Goal: Information Seeking & Learning: Learn about a topic

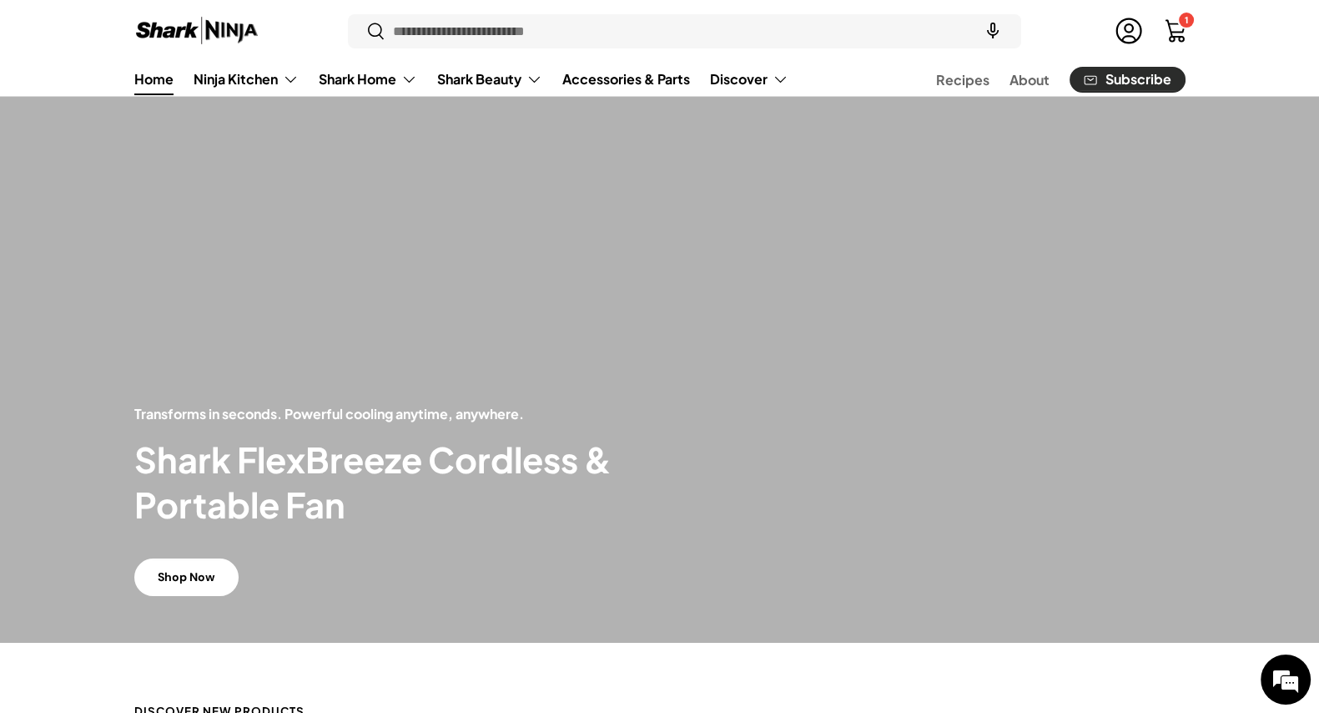
scroll to position [103, 0]
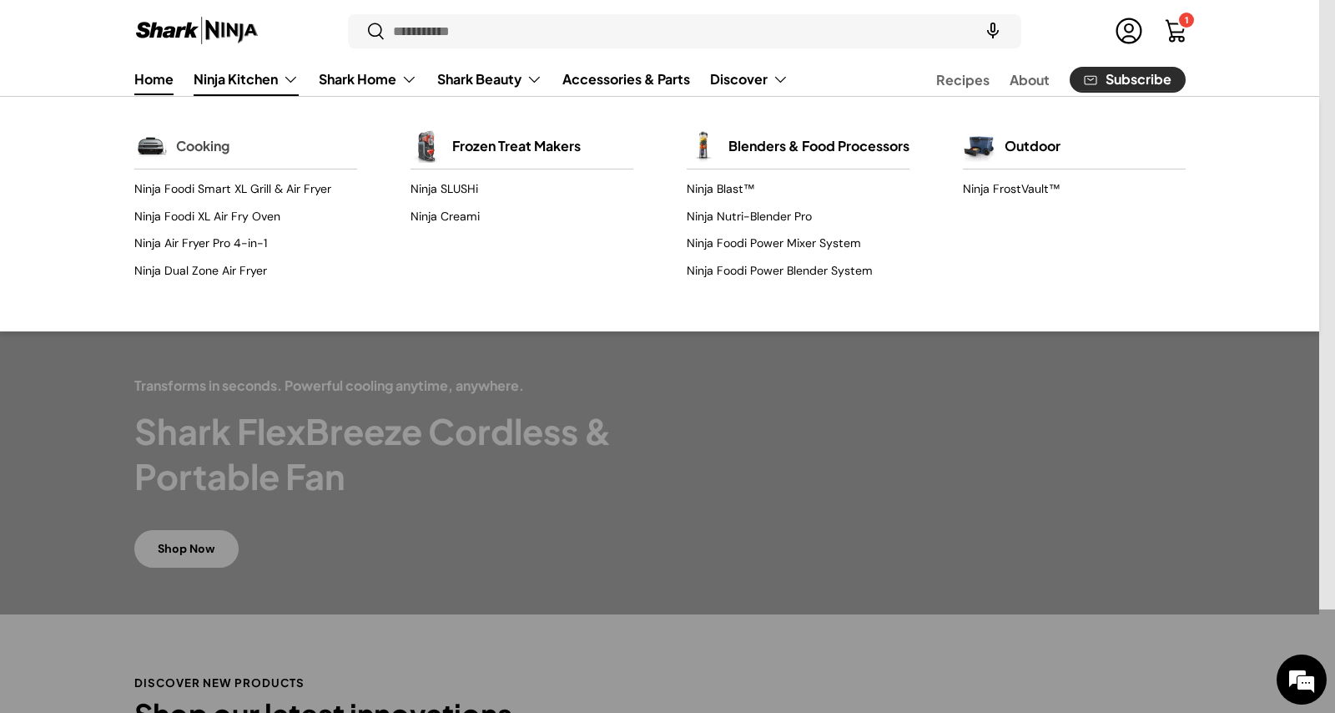
click at [217, 152] on link "Cooking" at bounding box center [202, 146] width 53 height 37
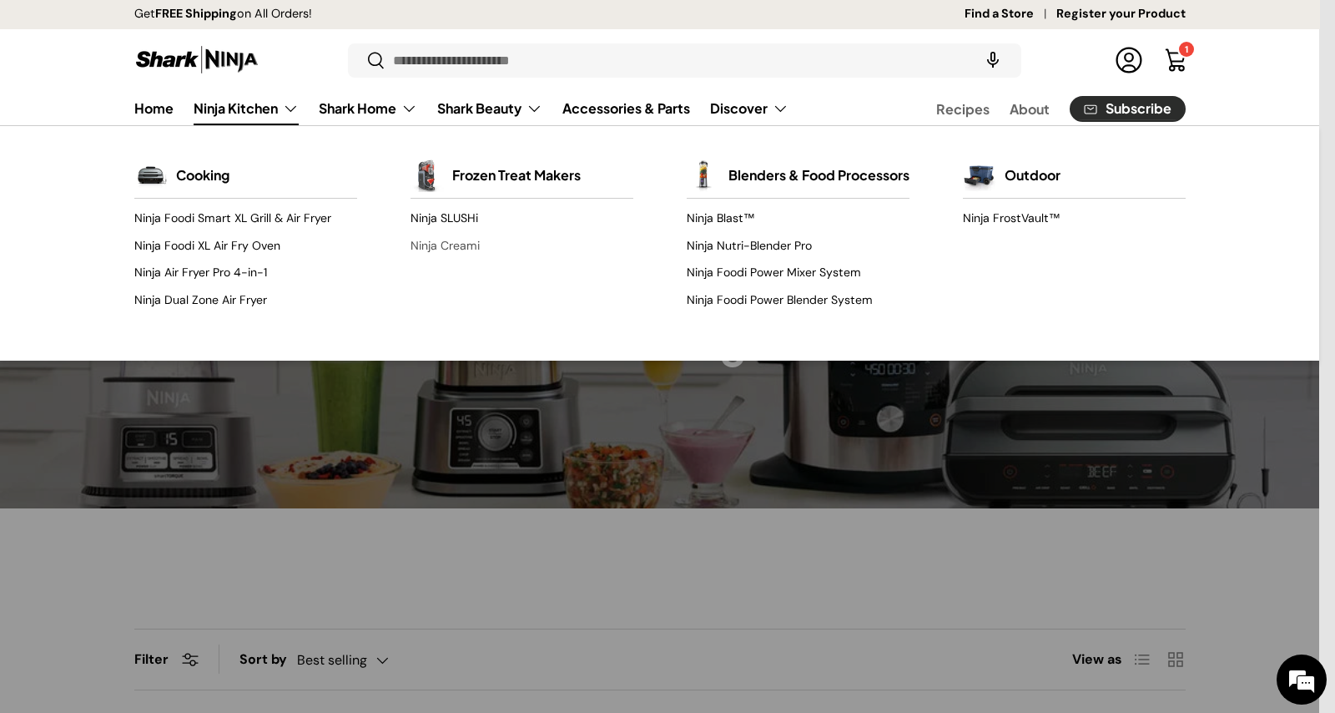
click at [457, 245] on link "Ninja Creami" at bounding box center [522, 245] width 223 height 27
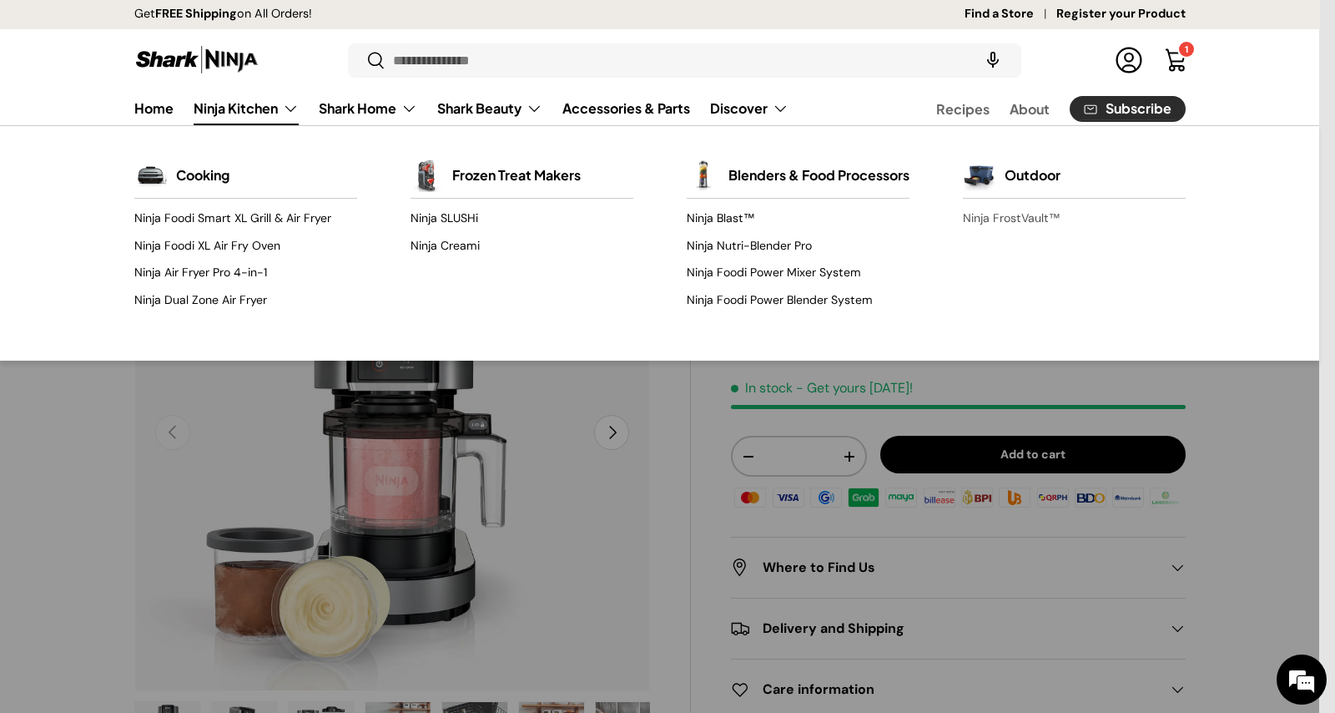
click at [989, 216] on link "Ninja FrostVault™" at bounding box center [1074, 218] width 223 height 27
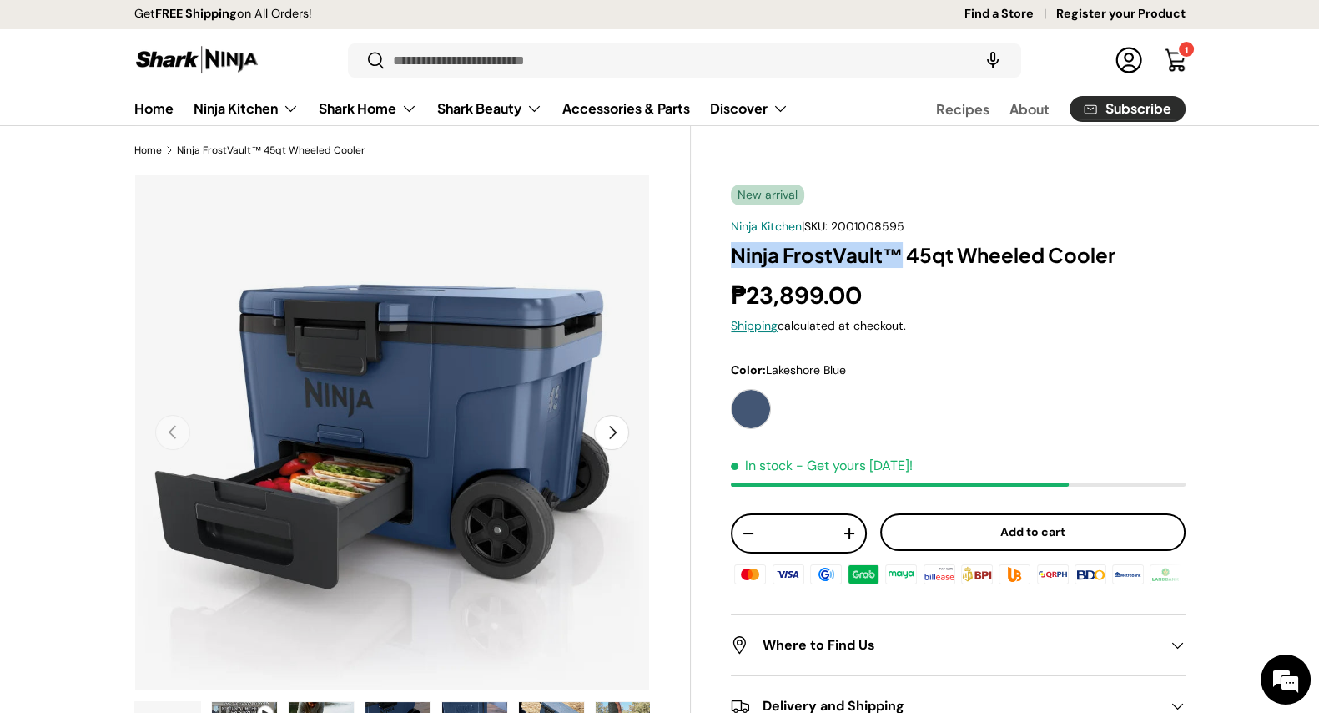
drag, startPoint x: 727, startPoint y: 255, endPoint x: 904, endPoint y: 262, distance: 177.1
copy h1 "Ninja FrostVault™"
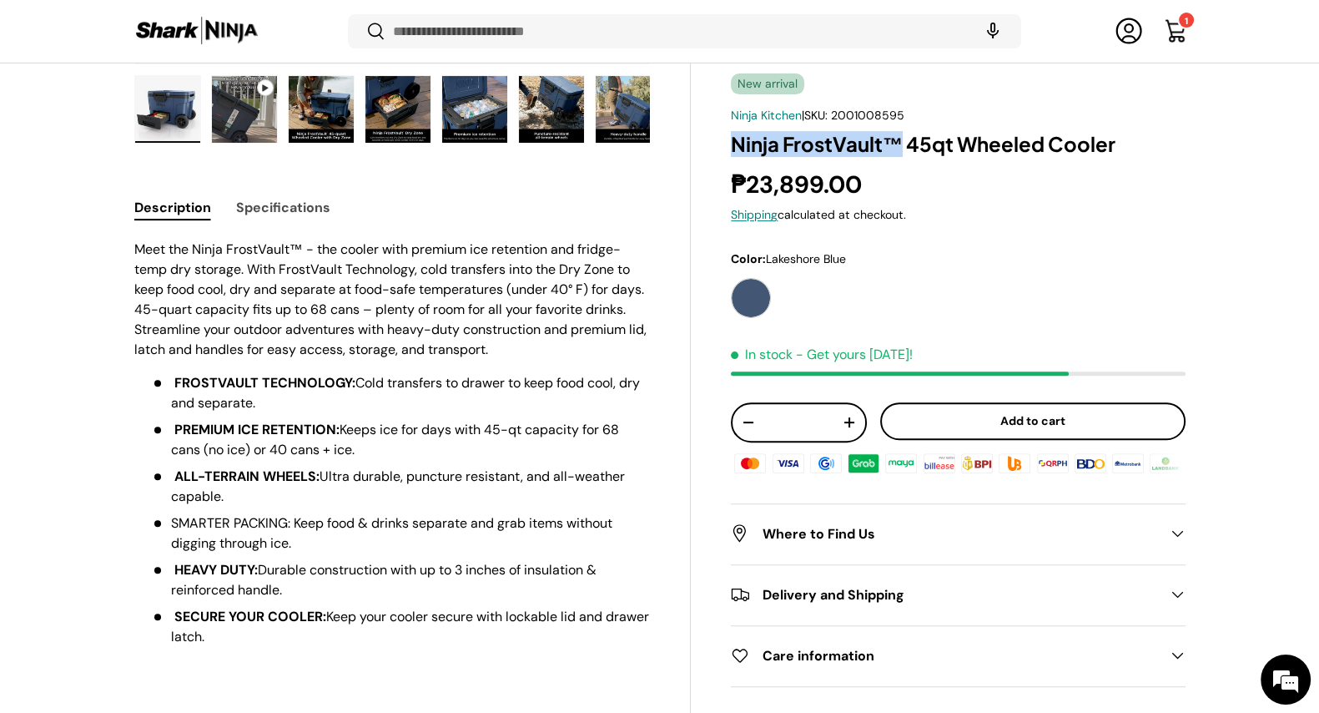
scroll to position [622, 0]
drag, startPoint x: 194, startPoint y: 249, endPoint x: 303, endPoint y: 248, distance: 109.3
click at [303, 248] on p "Meet the Ninja FrostVault™ - the cooler with premium ice retention and fridge-t…" at bounding box center [392, 299] width 517 height 120
copy p "Ninja FrostVault™"
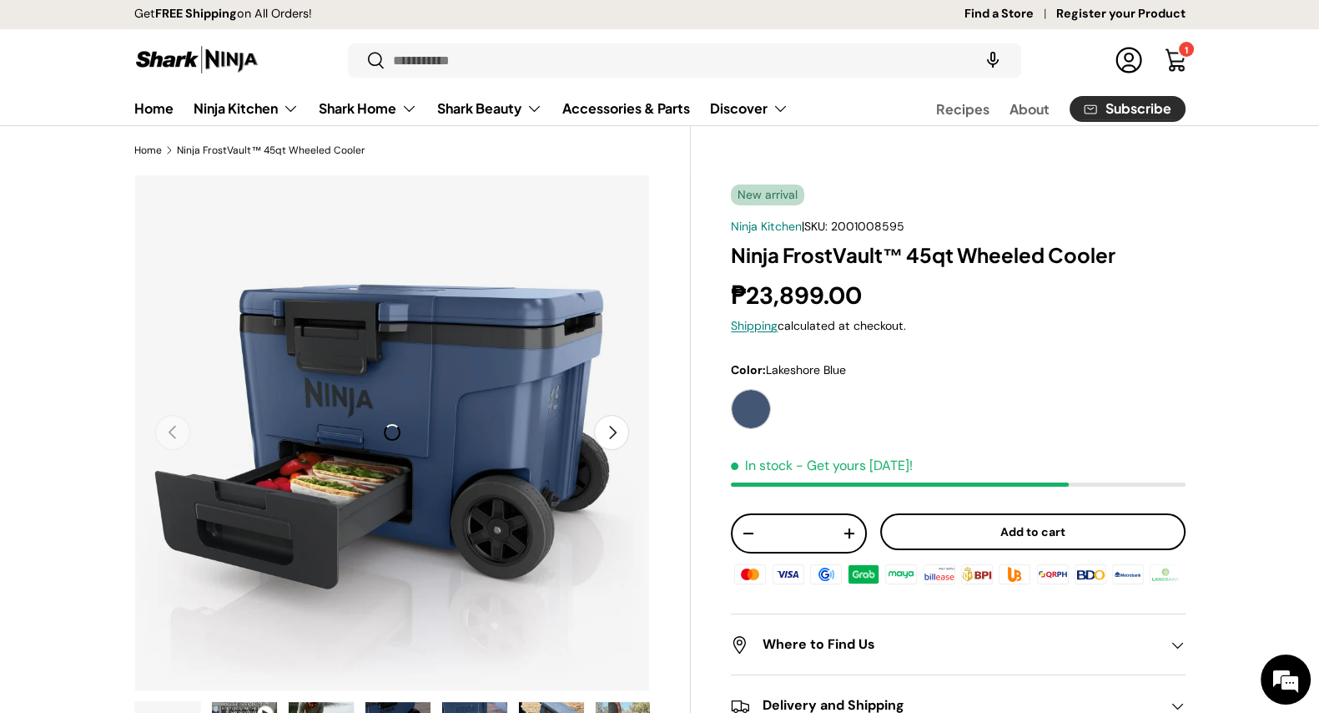
scroll to position [0, 0]
click at [192, 57] on img at bounding box center [196, 59] width 125 height 33
